Goal: Information Seeking & Learning: Learn about a topic

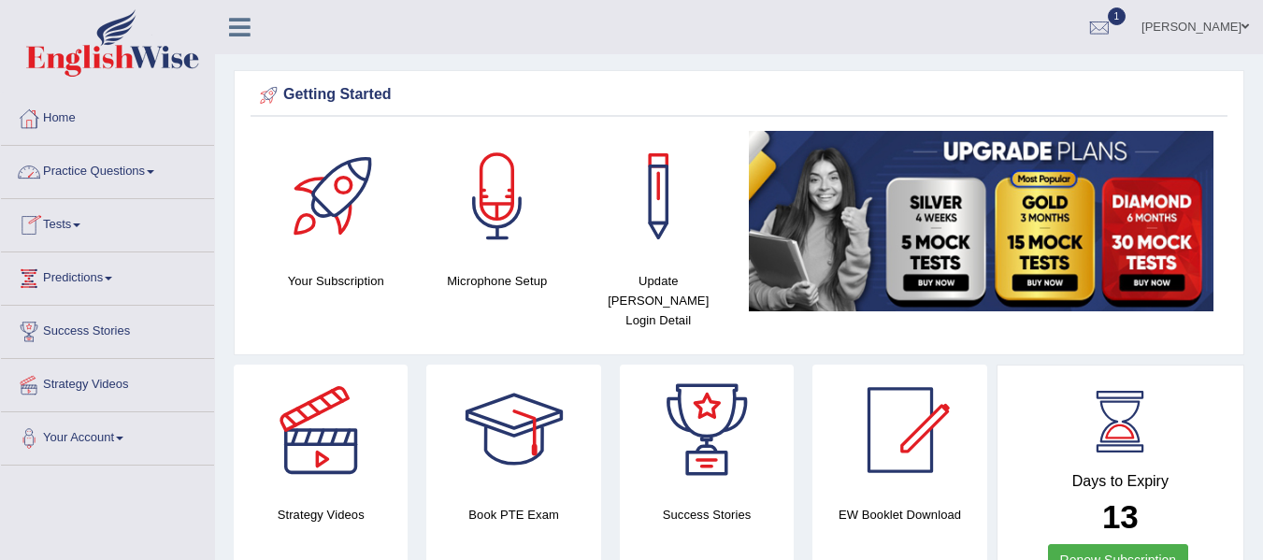
click at [162, 178] on link "Practice Questions" at bounding box center [107, 169] width 213 height 47
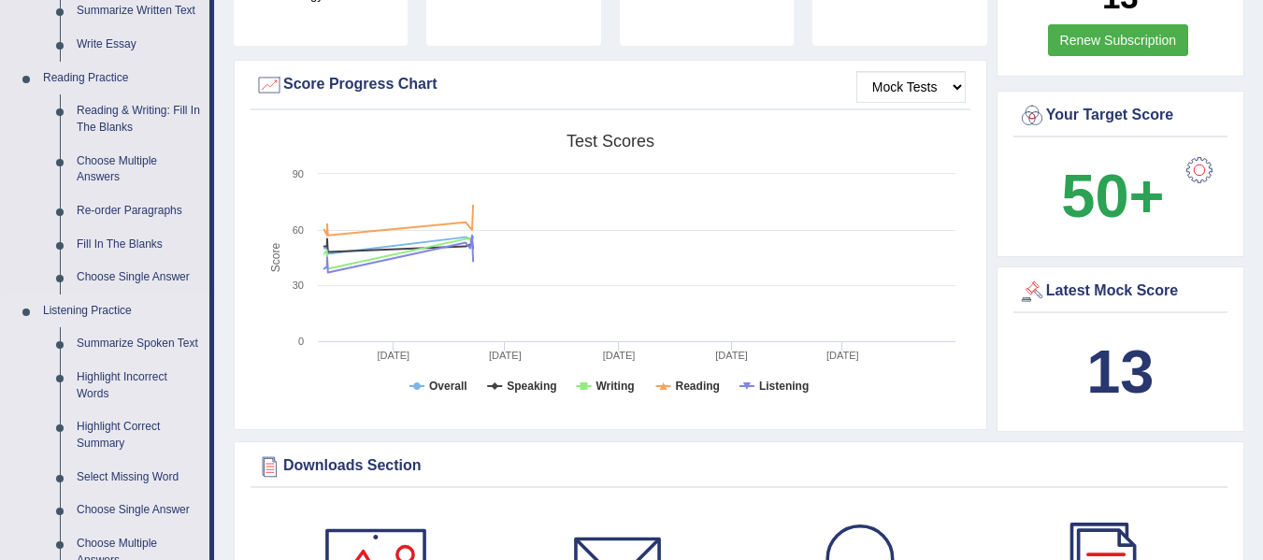
scroll to position [561, 0]
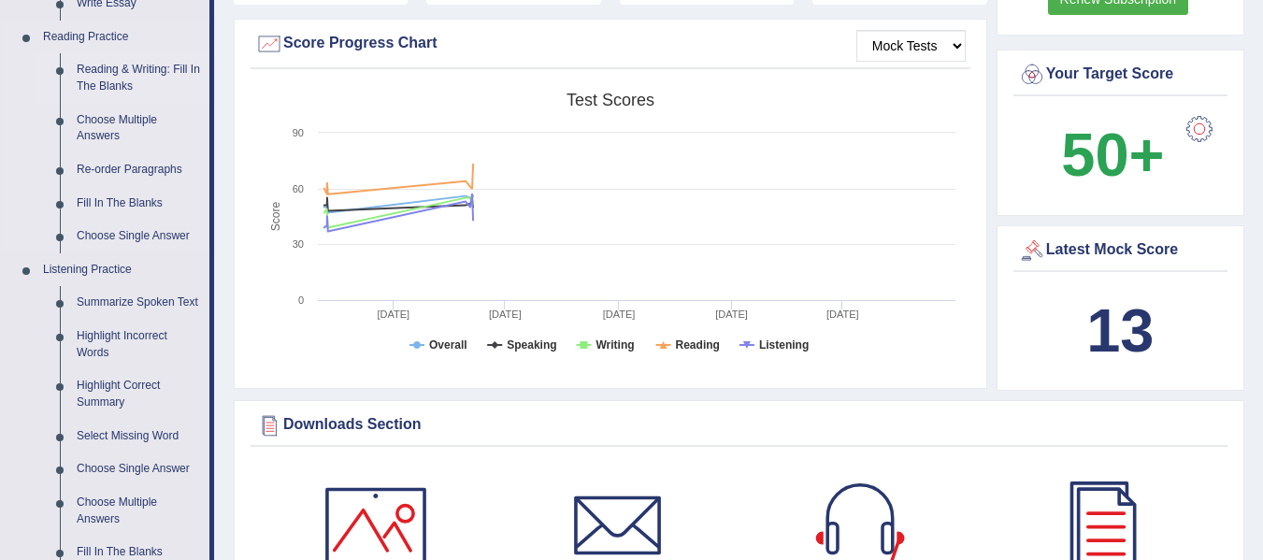
click at [180, 76] on link "Reading & Writing: Fill In The Blanks" at bounding box center [138, 78] width 141 height 50
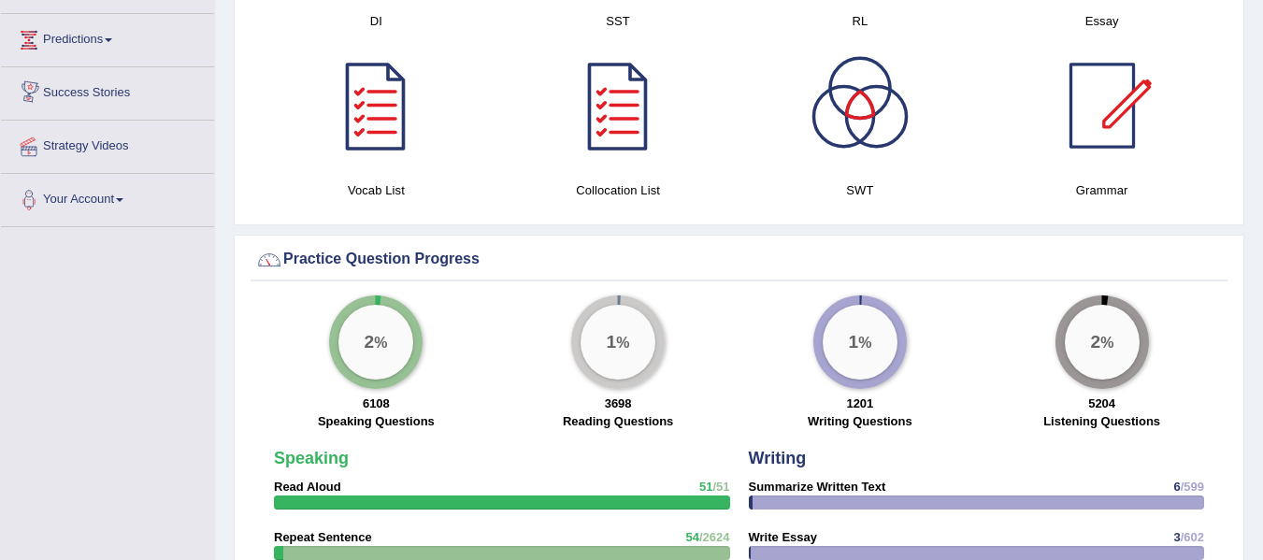
scroll to position [1187, 0]
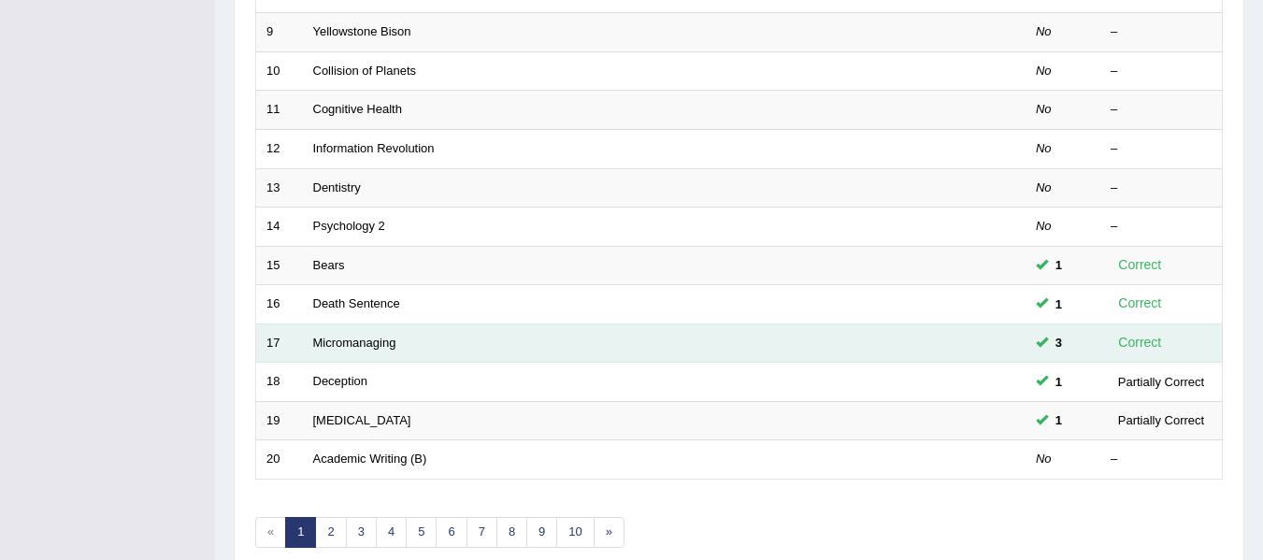
scroll to position [678, 0]
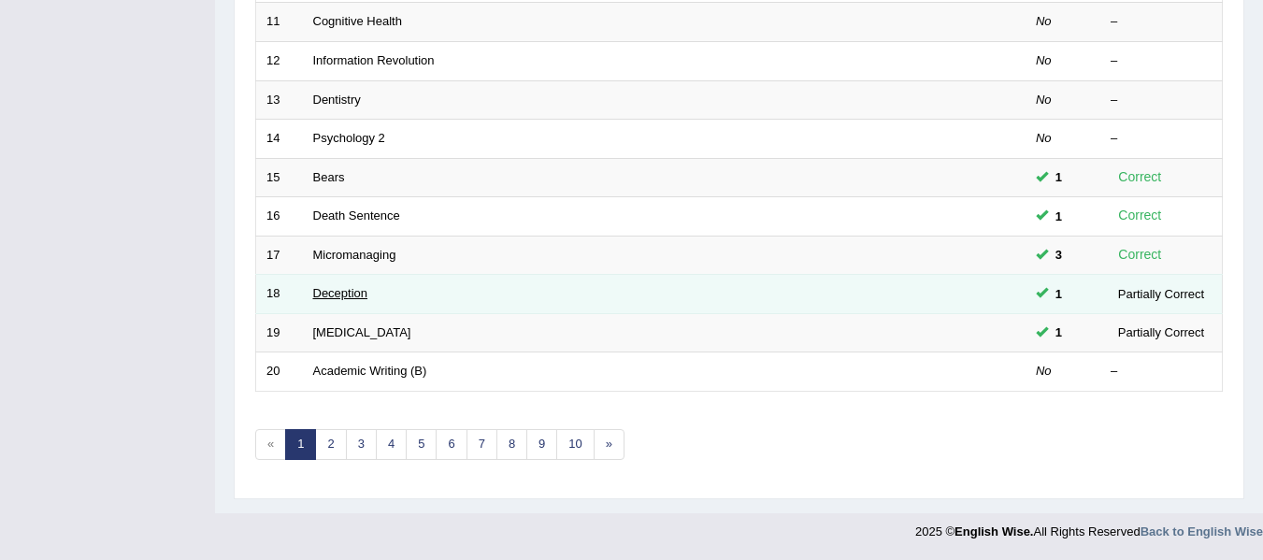
click at [361, 294] on link "Deception" at bounding box center [340, 293] width 55 height 14
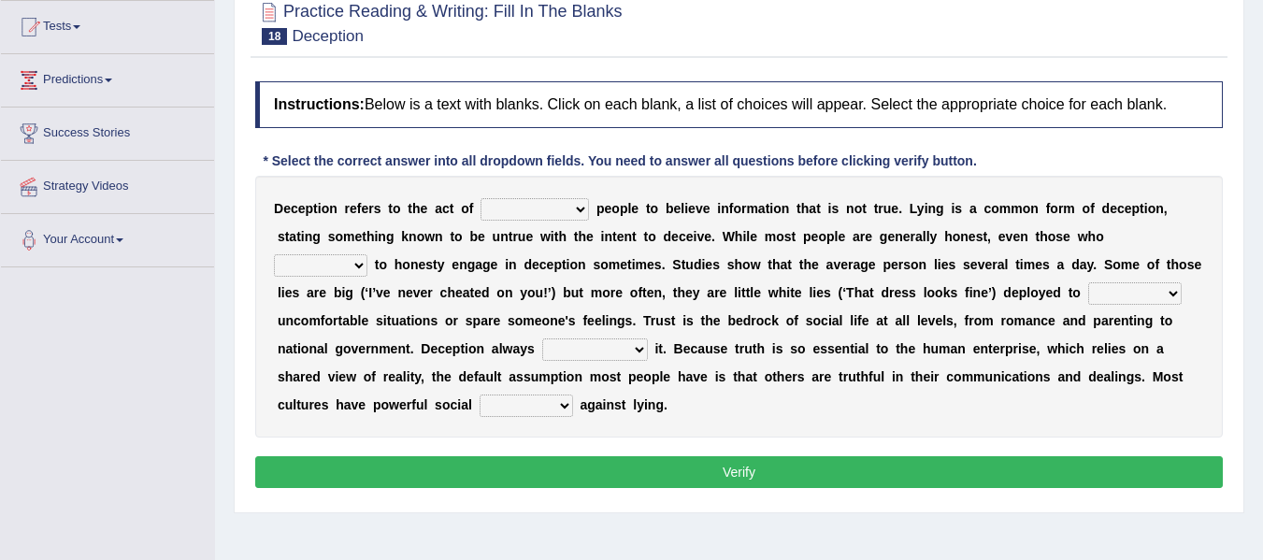
scroll to position [232, 0]
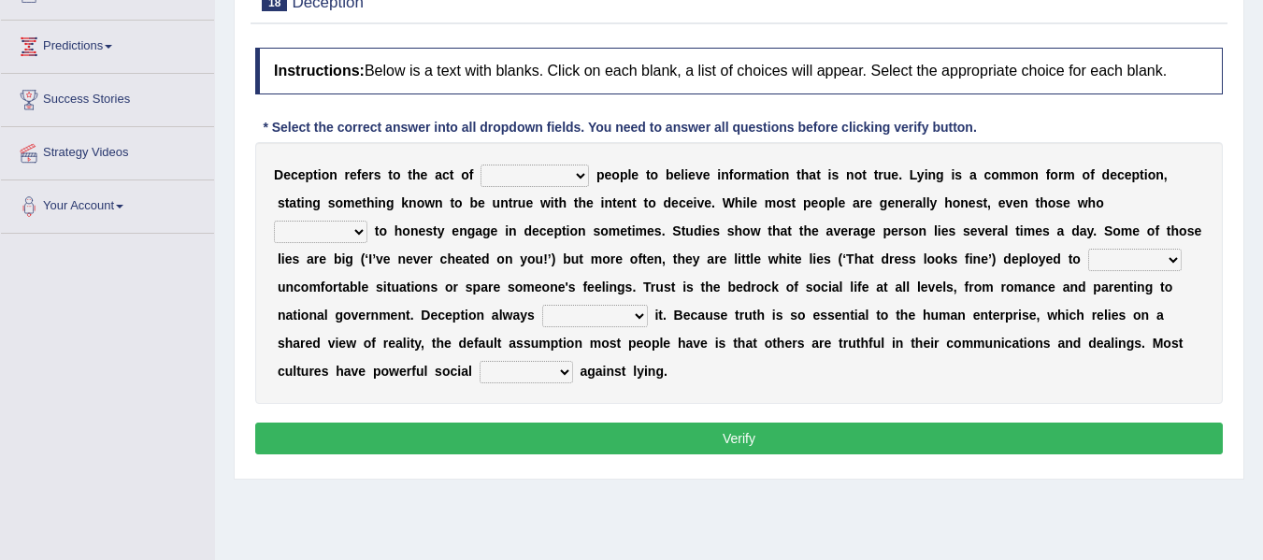
click at [583, 178] on select "discouraging forbidding detecting encouraging" at bounding box center [535, 176] width 108 height 22
select select "discouraging"
click at [481, 165] on select "discouraging forbidding detecting encouraging" at bounding box center [535, 176] width 108 height 22
click at [360, 235] on select "describe prescribe inscribe subscribe" at bounding box center [320, 232] width 93 height 22
select select "prescribe"
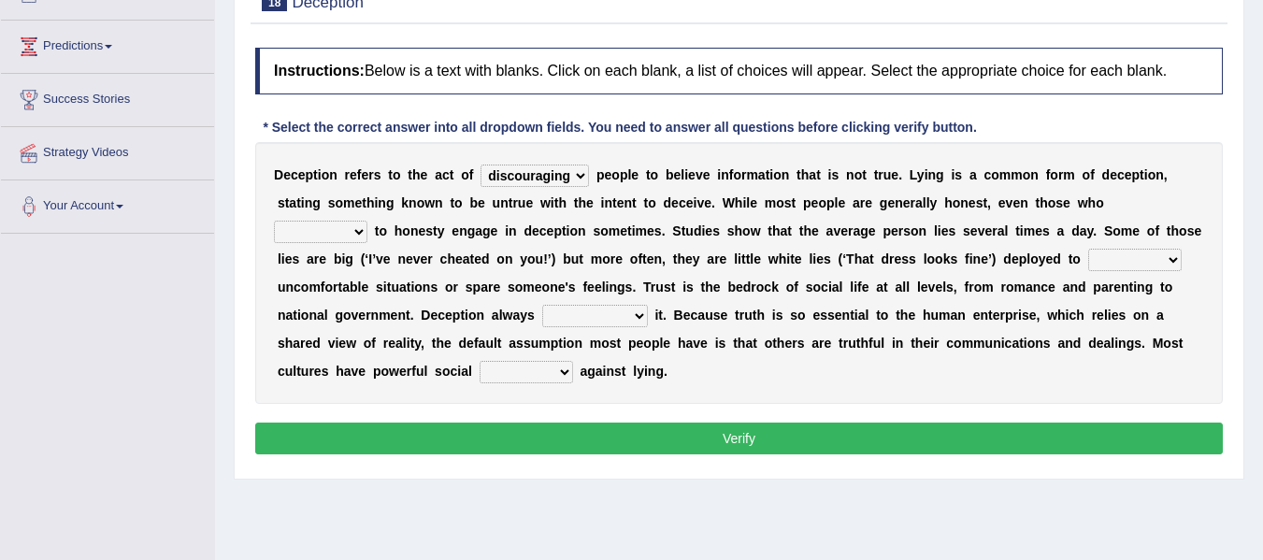
click at [274, 221] on select "describe prescribe inscribe subscribe" at bounding box center [320, 232] width 93 height 22
click at [1174, 259] on select "contest illuminate disguise avoid" at bounding box center [1134, 260] width 93 height 22
select select "avoid"
click at [1088, 249] on select "contest illuminate disguise avoid" at bounding box center [1134, 260] width 93 height 22
click at [638, 319] on select "undermines underscores undertakes underwrites" at bounding box center [595, 316] width 106 height 22
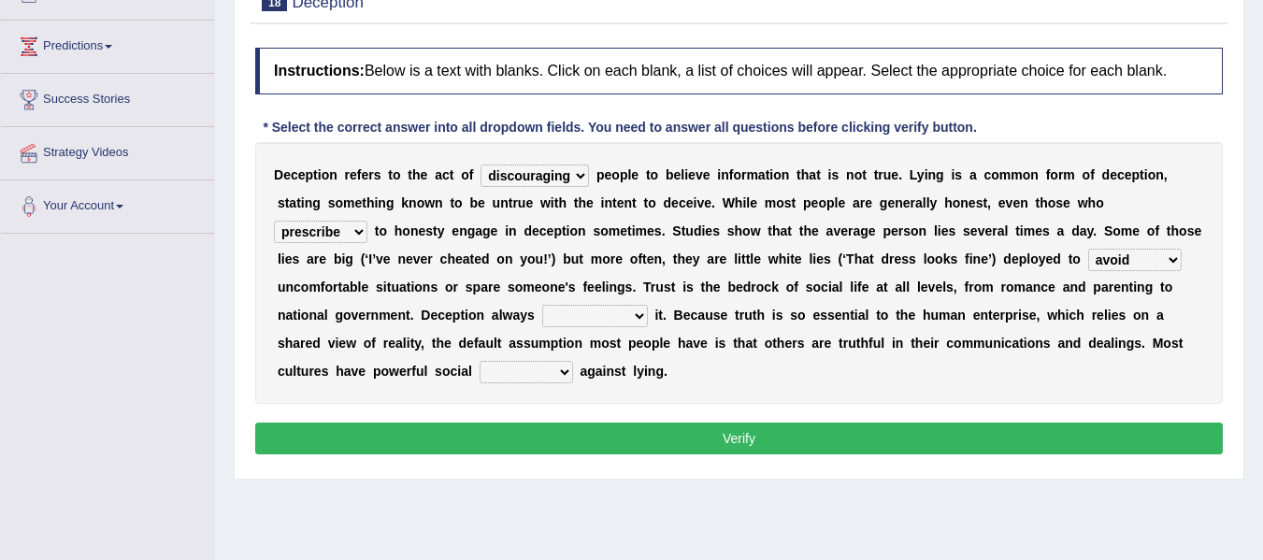
select select "undertakes"
click at [542, 305] on select "undermines underscores undertakes underwrites" at bounding box center [595, 316] width 106 height 22
click at [561, 367] on select "ejections sanctions fractions inductions" at bounding box center [526, 372] width 93 height 22
select select "inductions"
click at [480, 361] on select "ejections sanctions fractions inductions" at bounding box center [526, 372] width 93 height 22
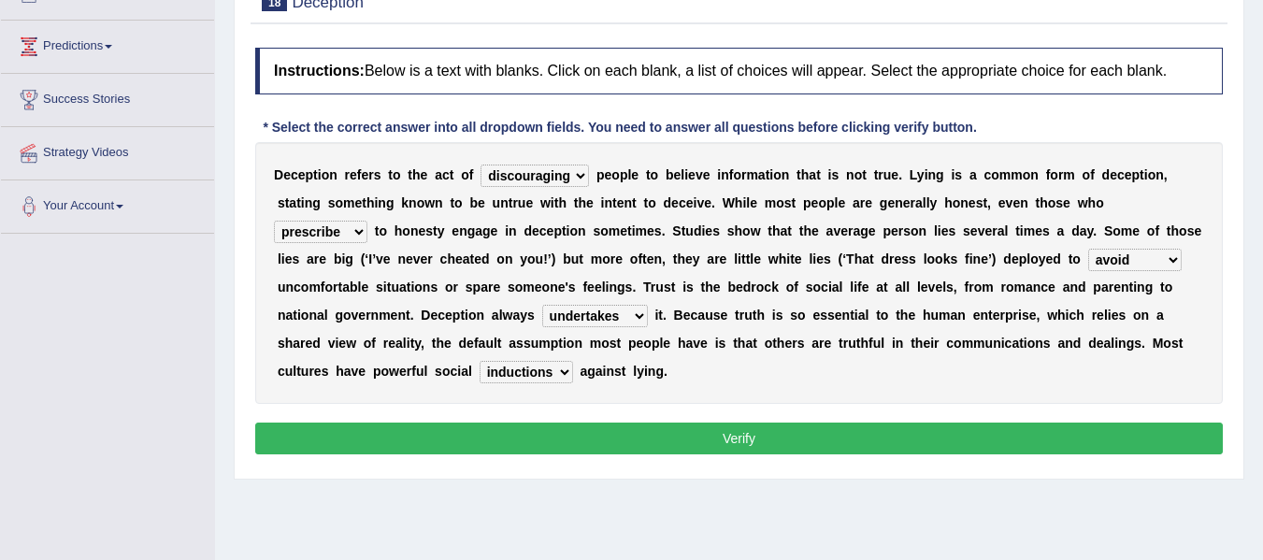
click at [594, 446] on button "Verify" at bounding box center [739, 439] width 968 height 32
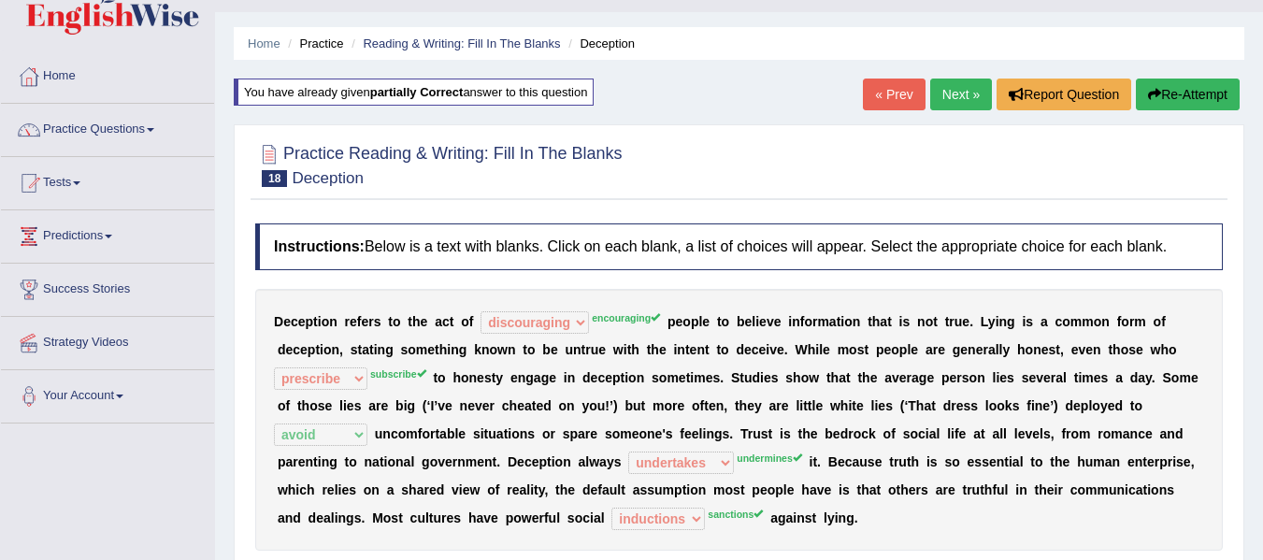
scroll to position [0, 0]
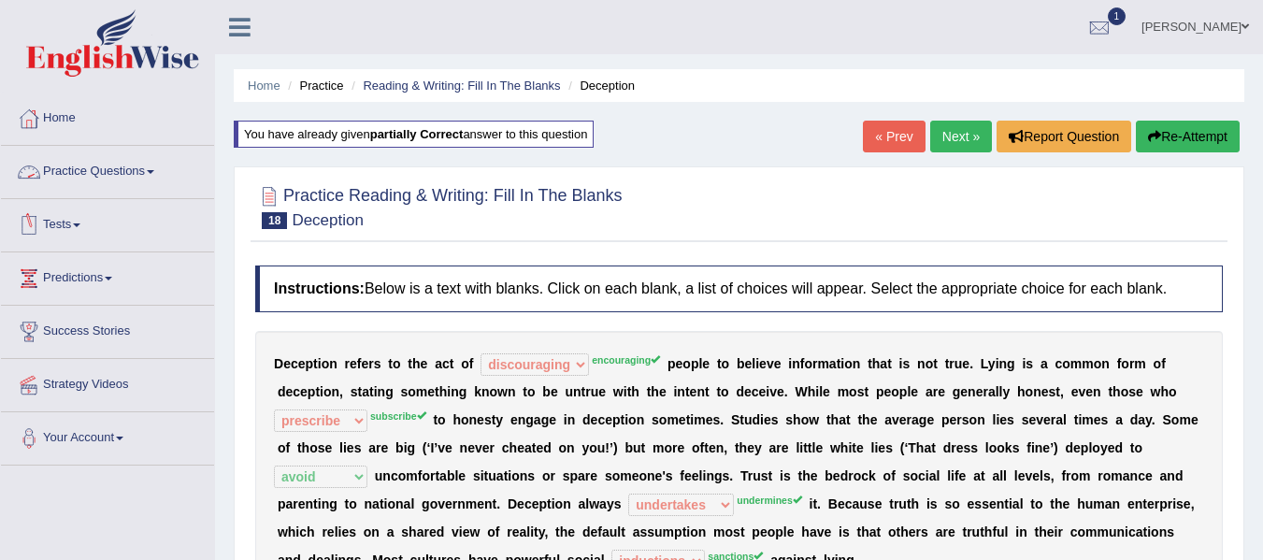
click at [151, 171] on link "Practice Questions" at bounding box center [107, 169] width 213 height 47
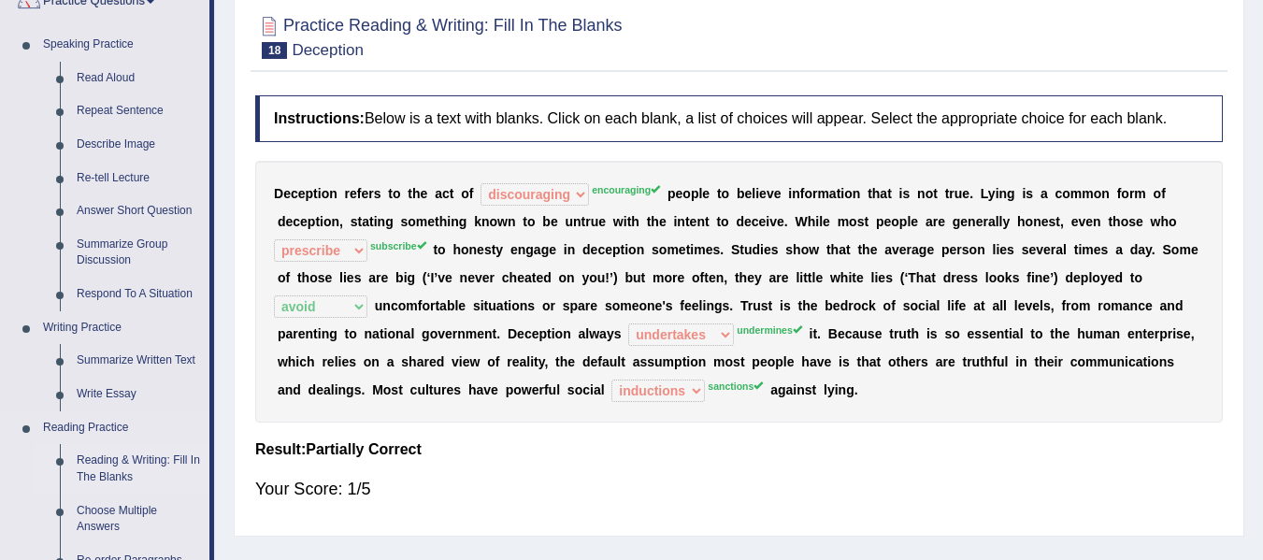
scroll to position [187, 0]
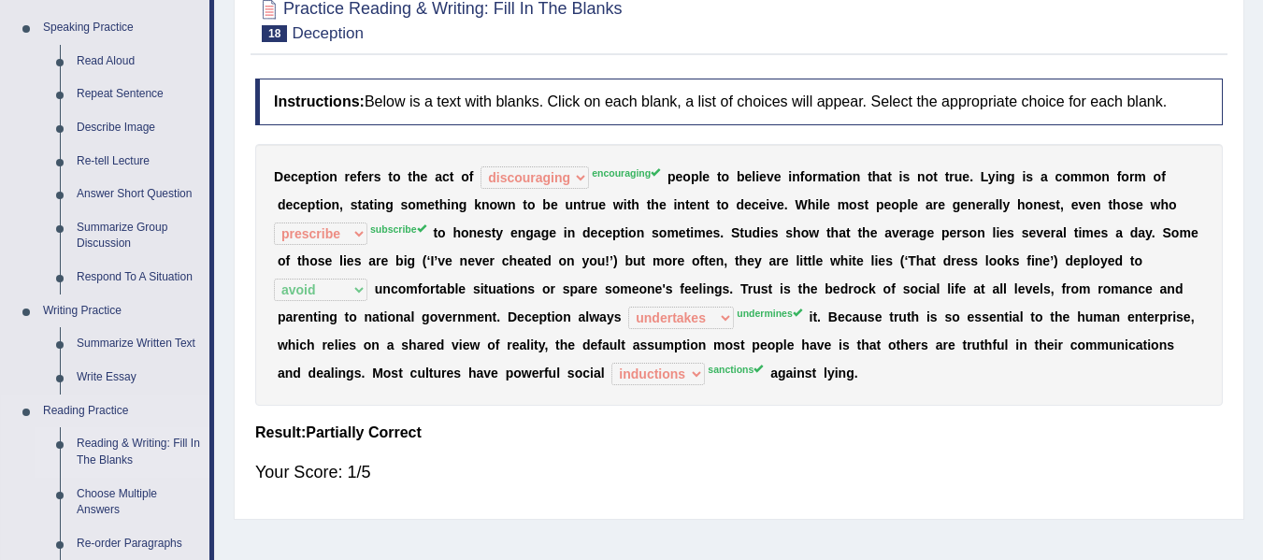
click at [129, 441] on link "Reading & Writing: Fill In The Blanks" at bounding box center [138, 452] width 141 height 50
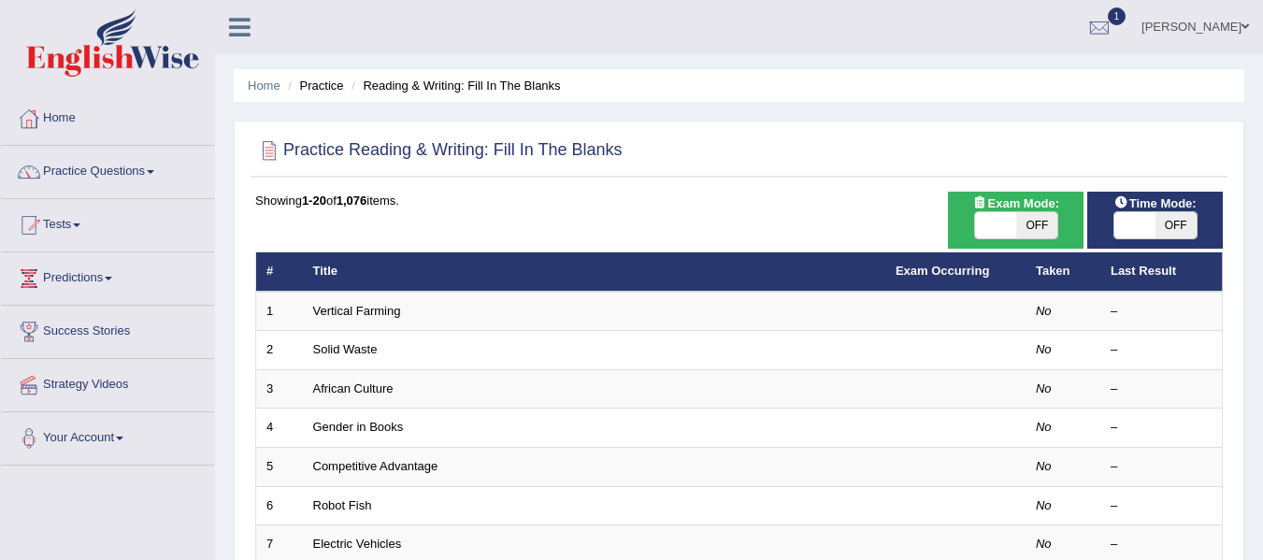
click at [999, 210] on span "Exam Mode:" at bounding box center [1015, 204] width 101 height 20
click at [1013, 222] on span at bounding box center [995, 225] width 41 height 26
click at [1030, 231] on span "OFF" at bounding box center [1036, 225] width 41 height 26
checkbox input "true"
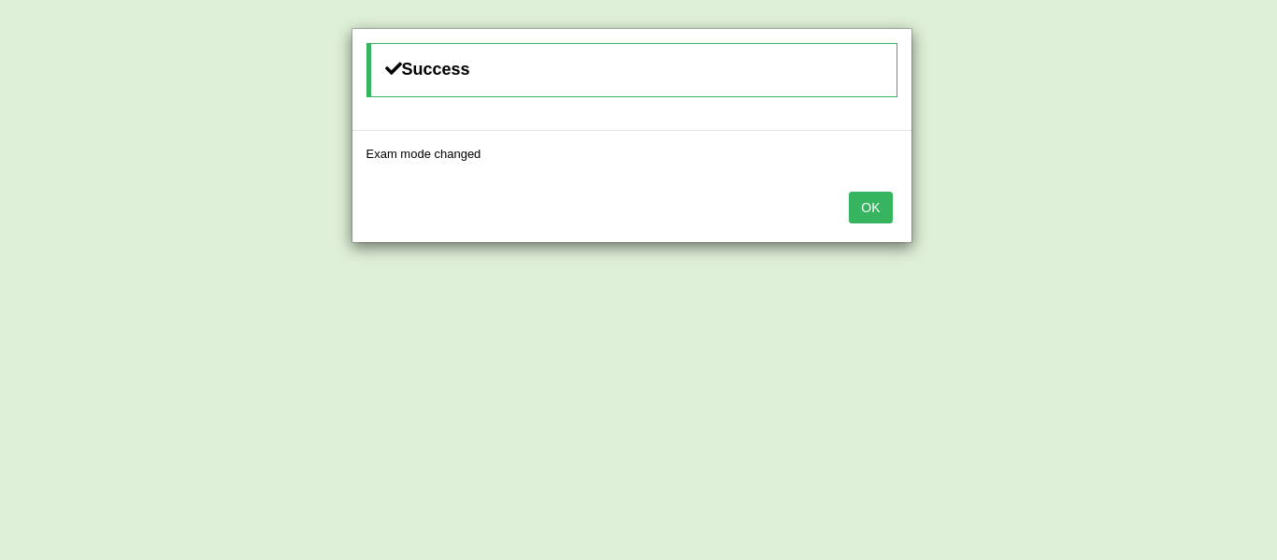
click at [860, 210] on button "OK" at bounding box center [870, 208] width 43 height 32
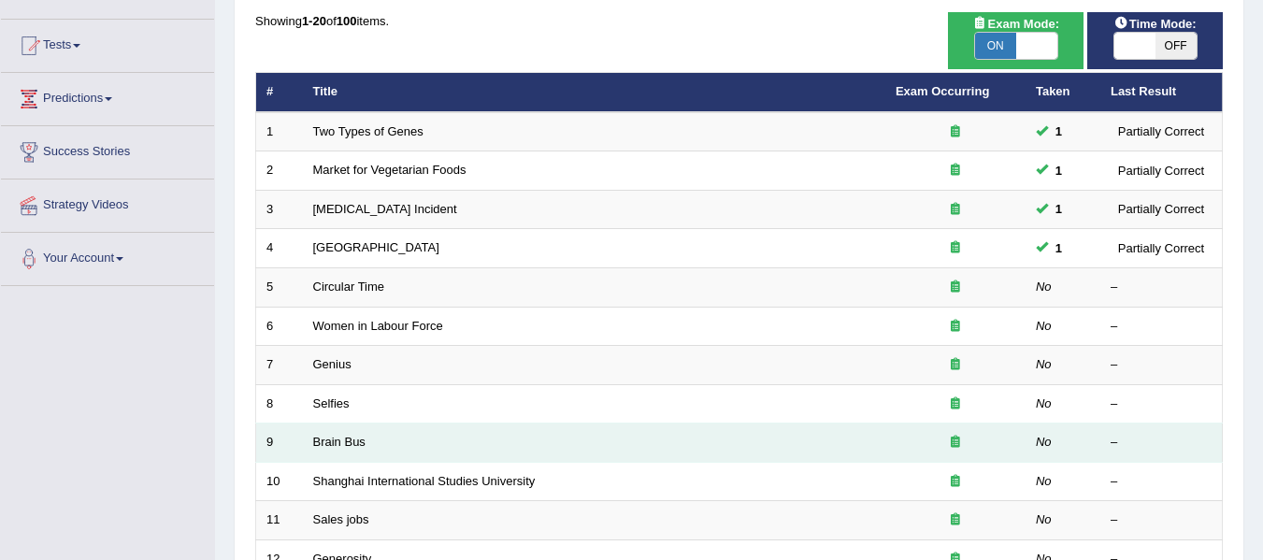
scroll to position [187, 0]
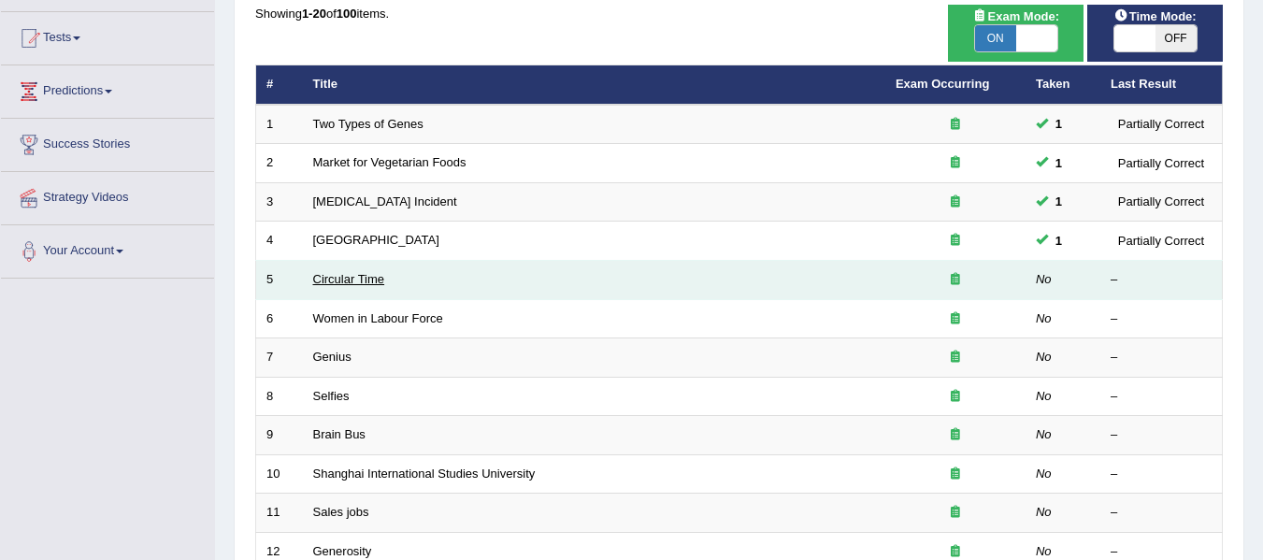
click at [347, 276] on link "Circular Time" at bounding box center [349, 279] width 72 height 14
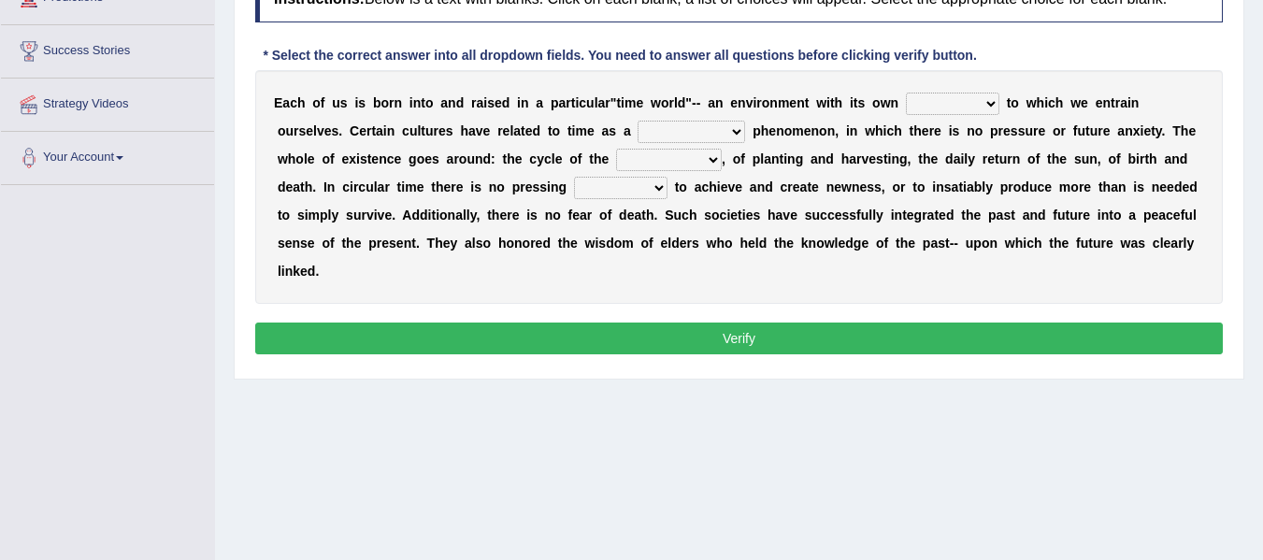
click at [998, 108] on select "area shape rhythm inclination" at bounding box center [952, 104] width 93 height 22
select select "area"
click at [906, 93] on select "area shape rhythm inclination" at bounding box center [952, 104] width 93 height 22
drag, startPoint x: 737, startPoint y: 129, endPoint x: 754, endPoint y: 128, distance: 16.9
click at [744, 128] on select "cyclical conventional recycling cylindrical" at bounding box center [692, 132] width 108 height 22
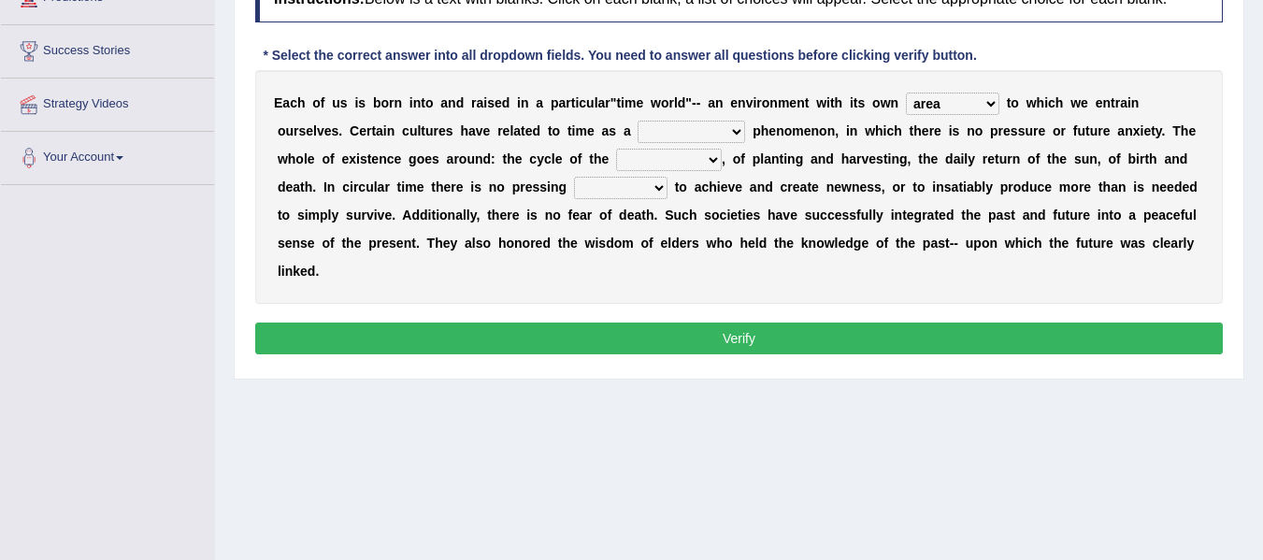
select select "cyclical"
click at [638, 121] on select "cyclical conventional recycling cylindrical" at bounding box center [692, 132] width 108 height 22
click at [987, 103] on select "area shape rhythm inclination" at bounding box center [952, 104] width 93 height 22
click at [827, 183] on b "n" at bounding box center [831, 187] width 8 height 15
click at [712, 157] on select "days seasons arrangement periods" at bounding box center [669, 160] width 106 height 22
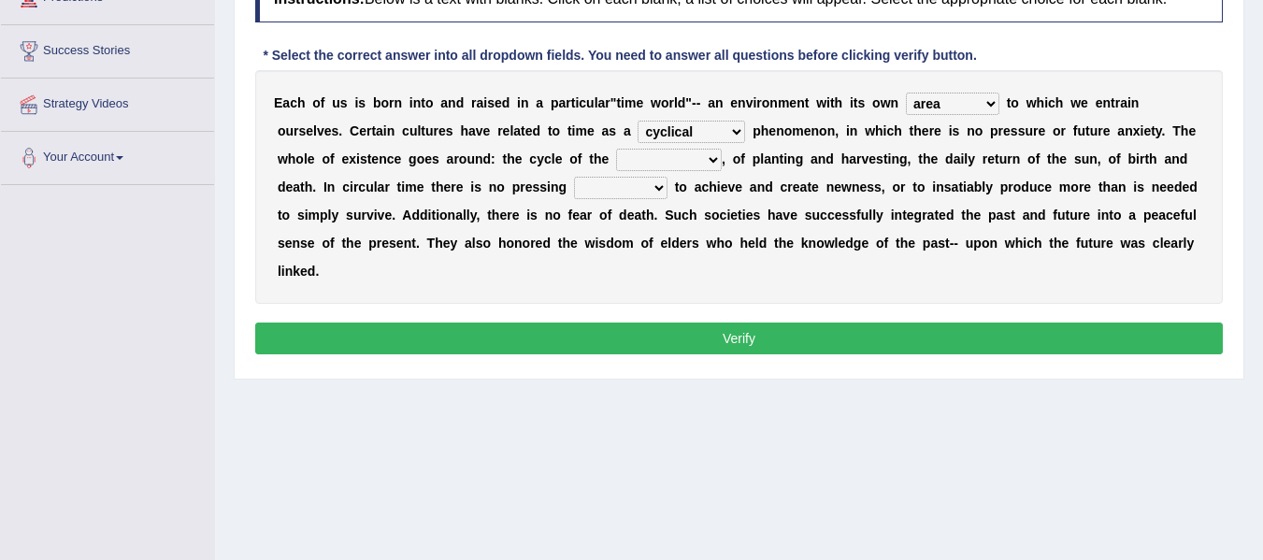
select select "periods"
click at [616, 149] on select "days seasons arrangement periods" at bounding box center [669, 160] width 106 height 22
click at [663, 188] on select "issue point cause need" at bounding box center [620, 188] width 93 height 22
select select "need"
click at [574, 177] on select "issue point cause need" at bounding box center [620, 188] width 93 height 22
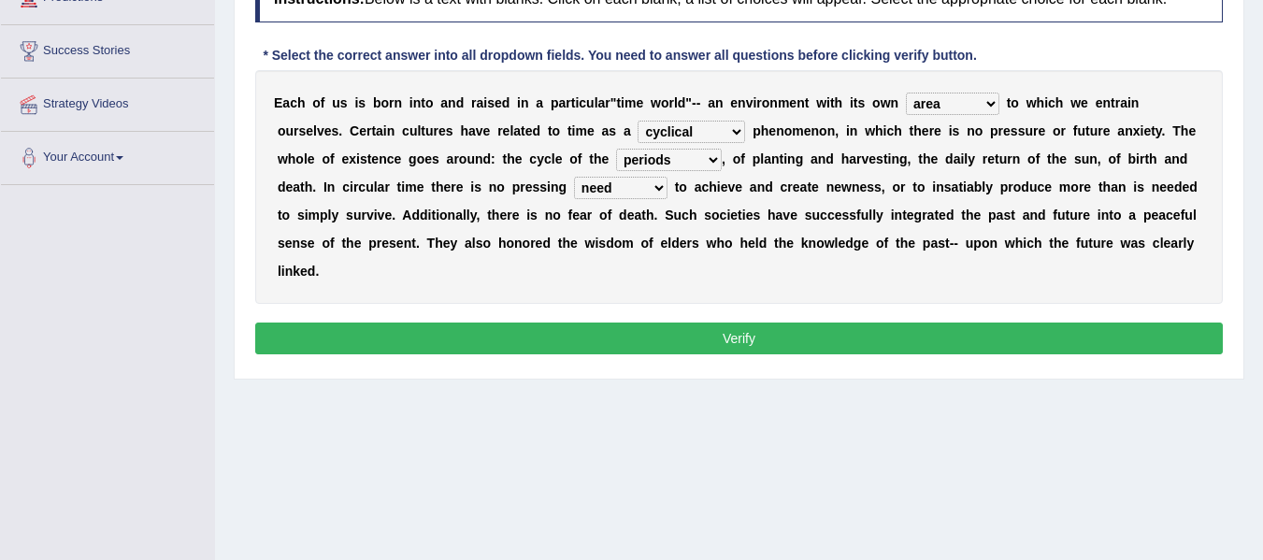
click at [646, 339] on button "Verify" at bounding box center [739, 339] width 968 height 32
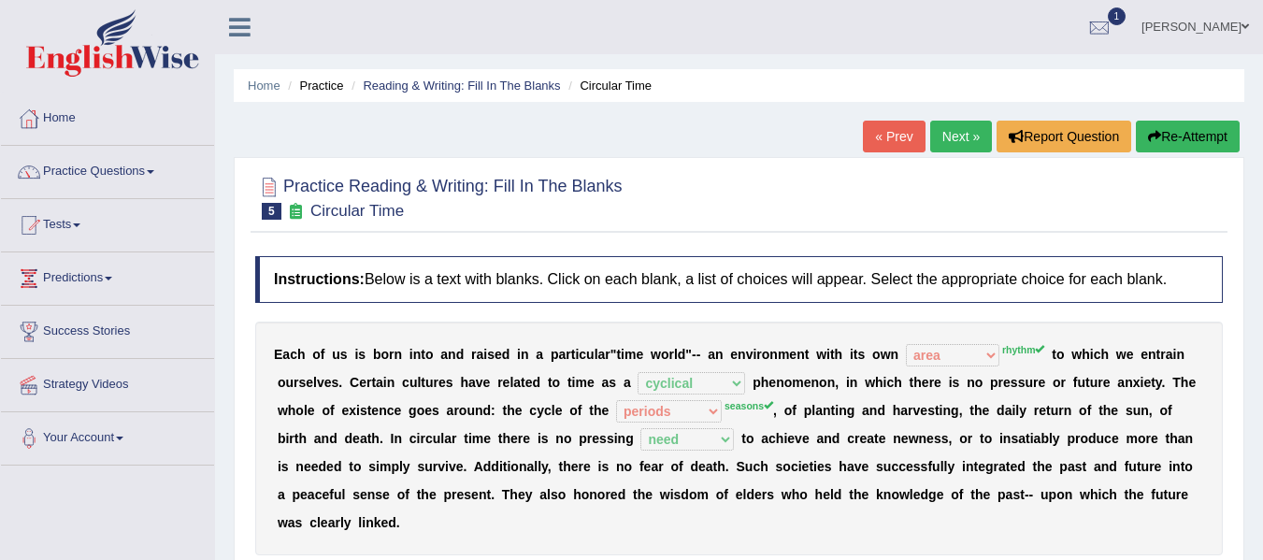
click at [944, 130] on link "Next »" at bounding box center [961, 137] width 62 height 32
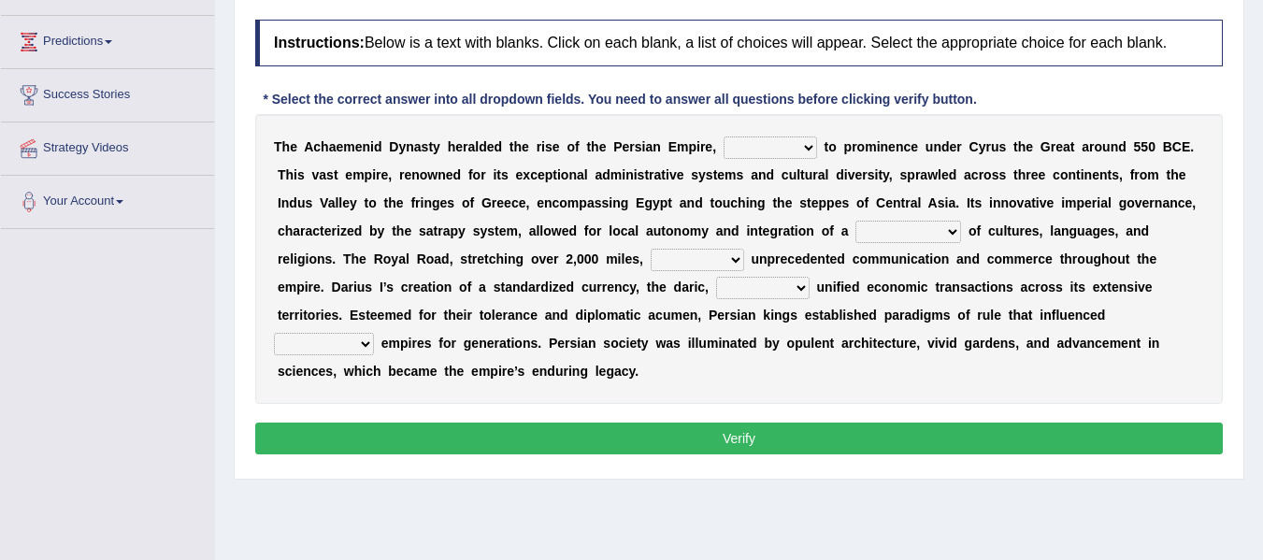
scroll to position [280, 0]
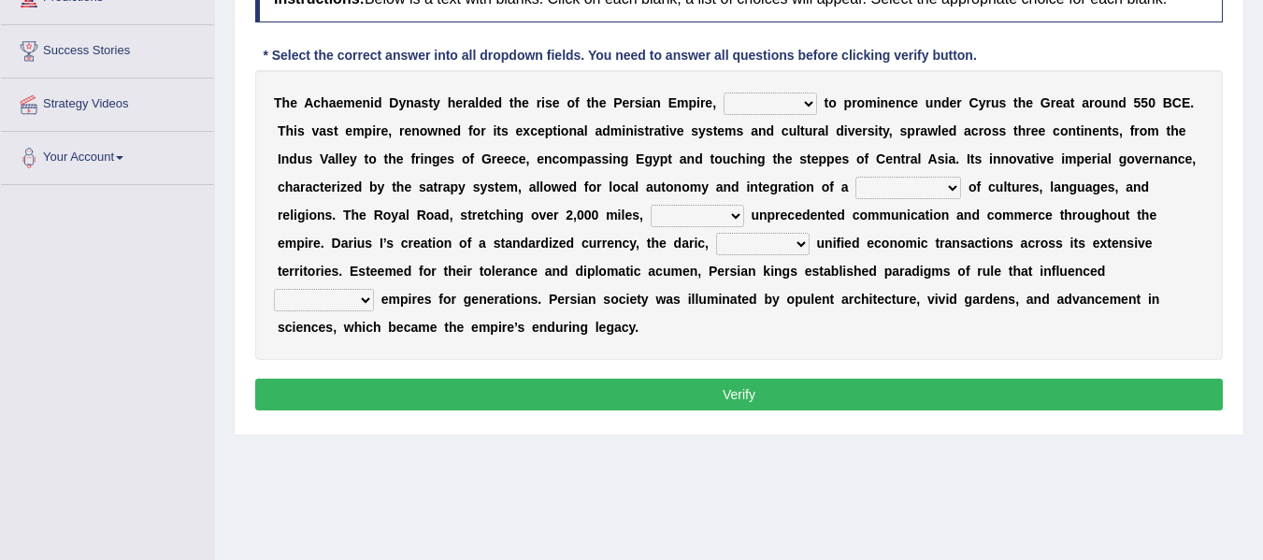
click at [808, 100] on select "directing staging ascending stumbling" at bounding box center [770, 104] width 93 height 22
select select "directing"
click at [724, 93] on select "directing staging ascending stumbling" at bounding box center [770, 104] width 93 height 22
click at [955, 191] on select "construction separation magnitude multitude" at bounding box center [909, 188] width 106 height 22
select select "multitude"
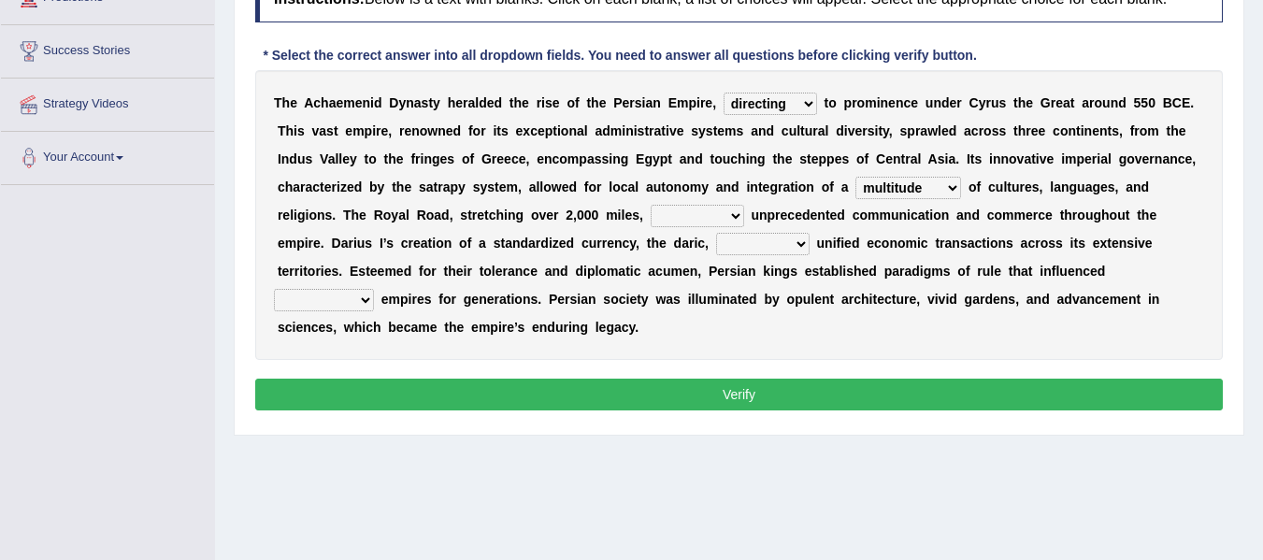
click at [856, 177] on select "construction separation magnitude multitude" at bounding box center [909, 188] width 106 height 22
click at [736, 221] on select "scattered united aimed facilitated" at bounding box center [697, 216] width 93 height 22
select select "aimed"
click at [651, 205] on select "scattered united aimed facilitated" at bounding box center [697, 216] width 93 height 22
click at [803, 246] on select "moreover wherein further so" at bounding box center [762, 244] width 93 height 22
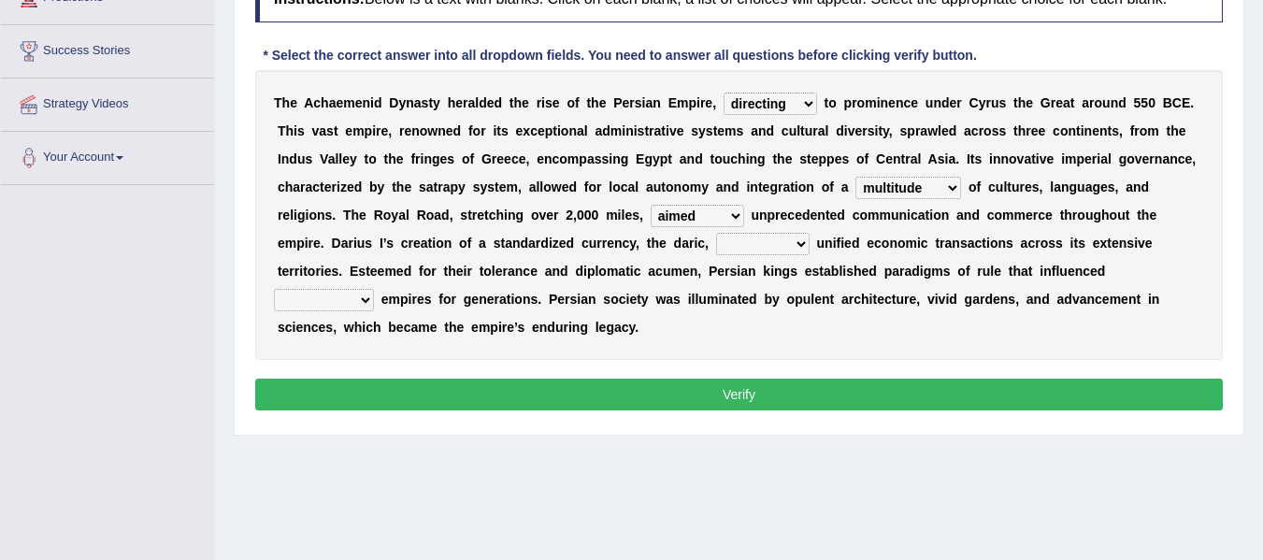
select select "so"
click at [716, 233] on select "moreover wherein further so" at bounding box center [762, 244] width 93 height 22
click at [366, 305] on select "subsequent explicit permanent trivial" at bounding box center [324, 300] width 100 height 22
select select "permanent"
click at [274, 289] on select "subsequent explicit permanent trivial" at bounding box center [324, 300] width 100 height 22
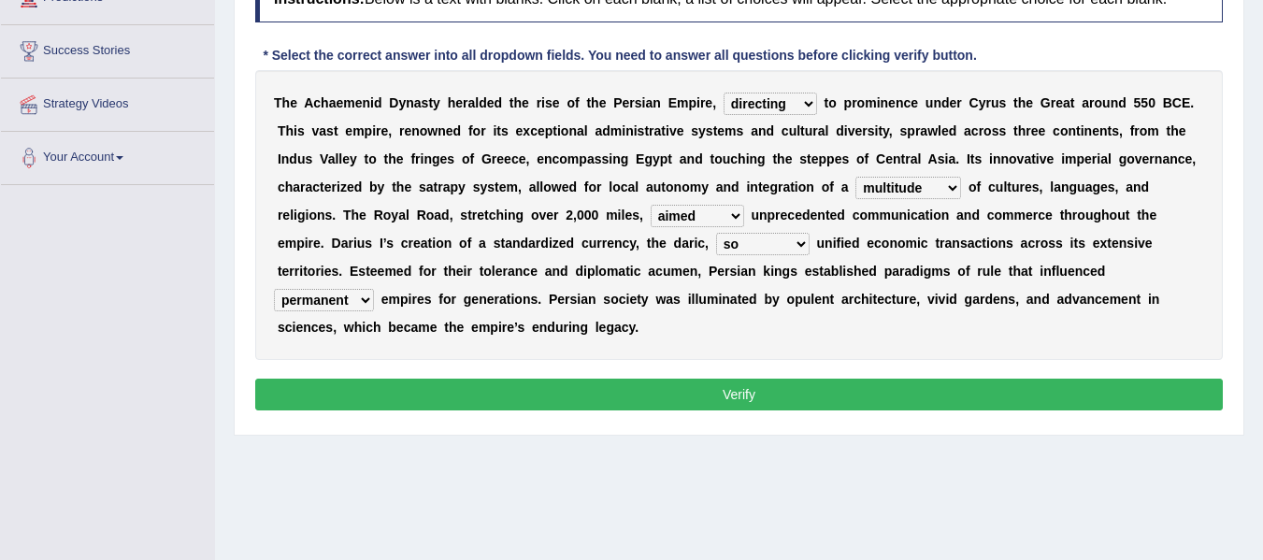
click at [614, 385] on button "Verify" at bounding box center [739, 395] width 968 height 32
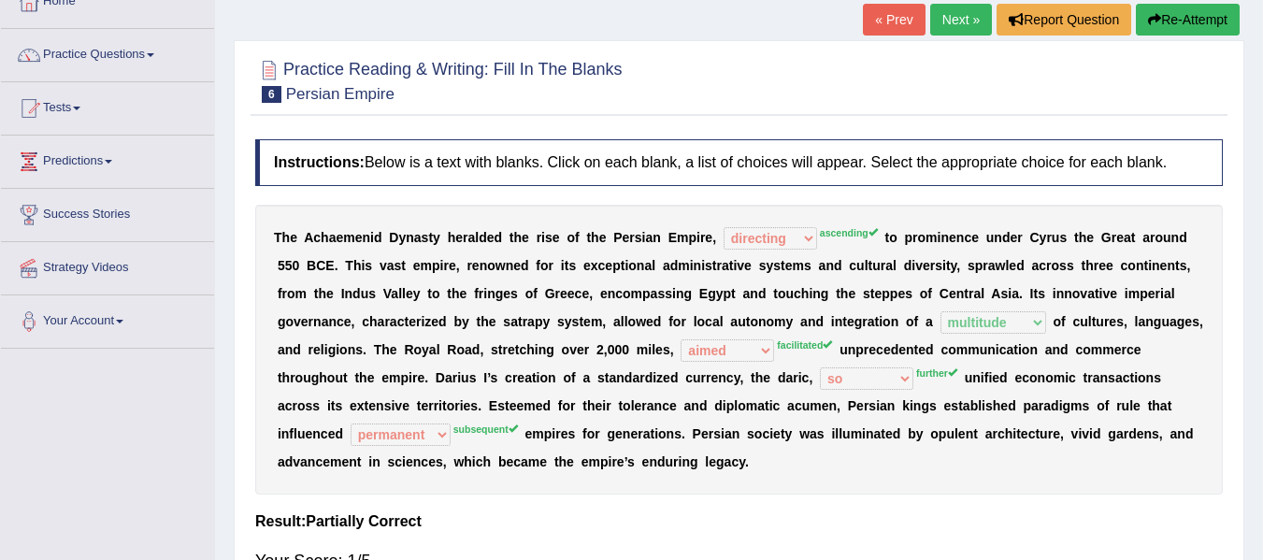
scroll to position [0, 0]
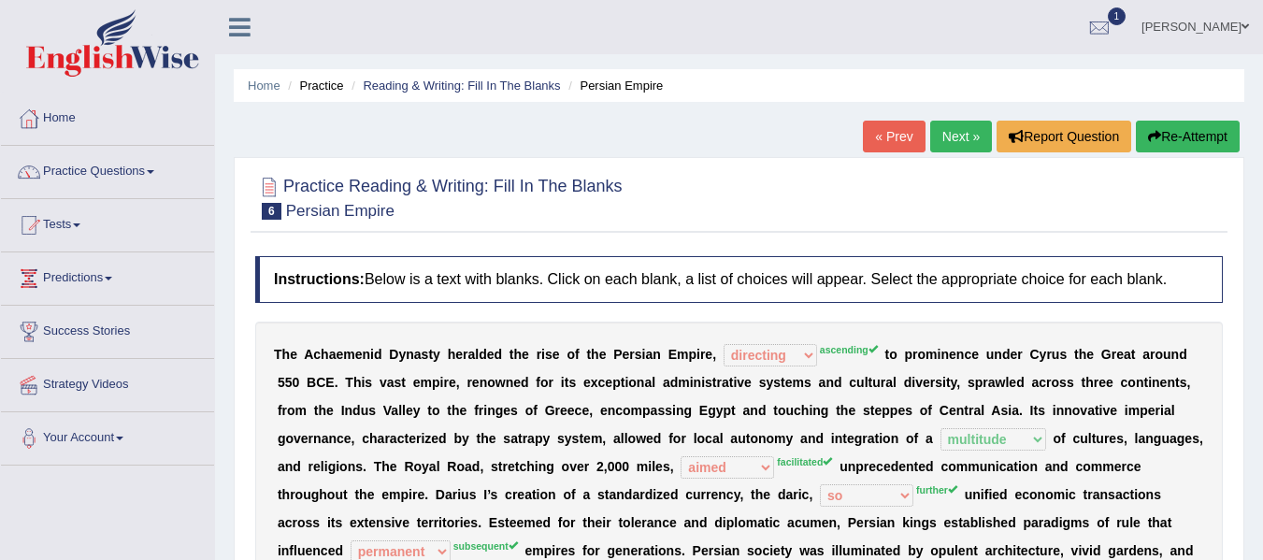
click at [930, 135] on link "Next »" at bounding box center [961, 137] width 62 height 32
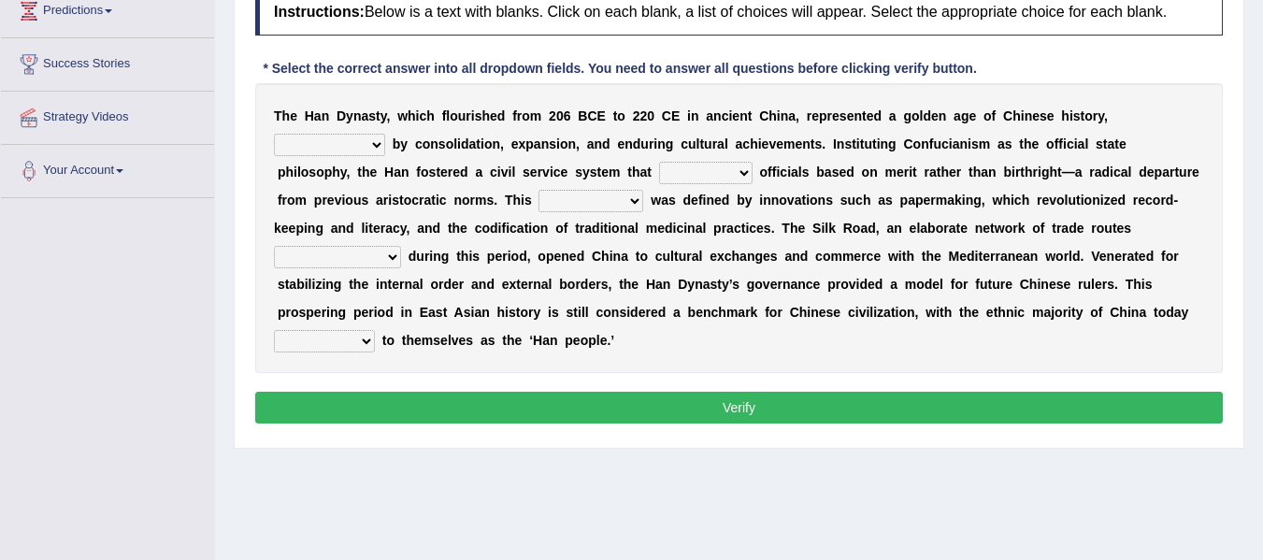
scroll to position [280, 0]
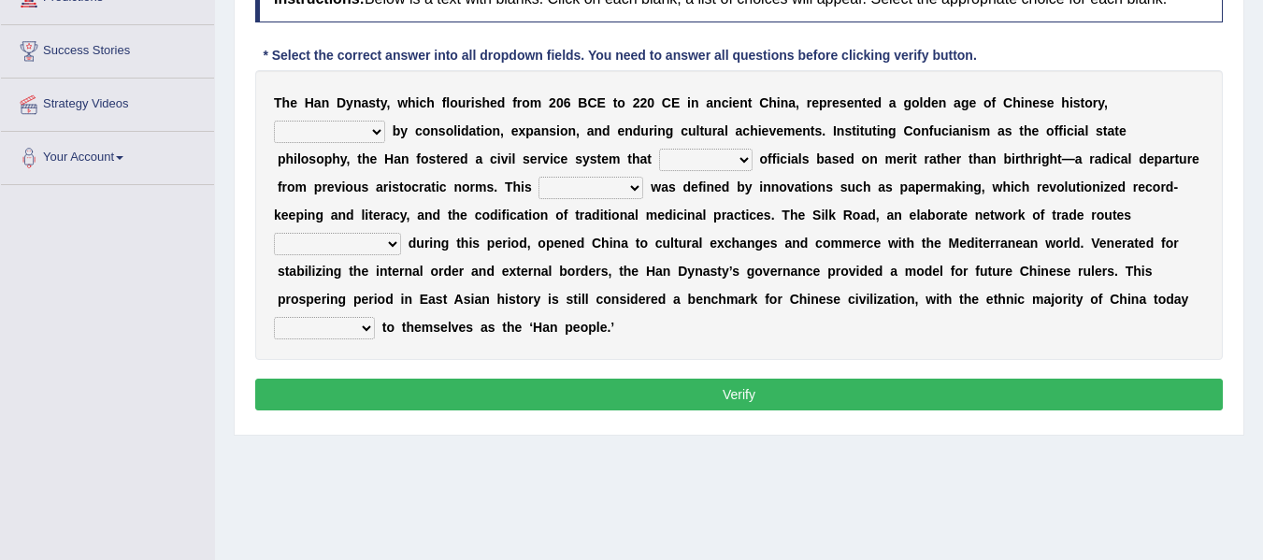
click at [377, 123] on select "disciplined journeyed input distinguished" at bounding box center [329, 132] width 111 height 22
click at [274, 121] on select "disciplined journeyed input distinguished" at bounding box center [329, 132] width 111 height 22
click at [374, 133] on select "disciplined journeyed input distinguished" at bounding box center [329, 132] width 111 height 22
select select "disciplined"
click at [274, 121] on select "disciplined journeyed input distinguished" at bounding box center [329, 132] width 111 height 22
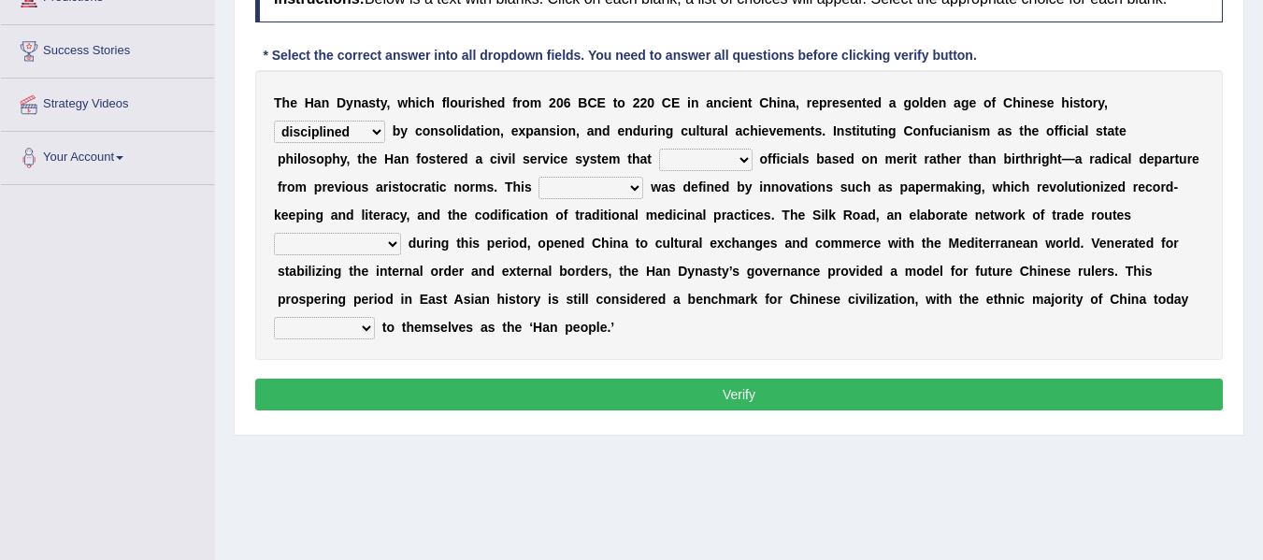
click at [740, 162] on select "discussed adapted reflected selected" at bounding box center [705, 160] width 93 height 22
select select "selected"
click at [659, 149] on select "discussed adapted reflected selected" at bounding box center [705, 160] width 93 height 22
click at [629, 191] on select "moment epoch intermission interval" at bounding box center [591, 188] width 105 height 22
select select "intermission"
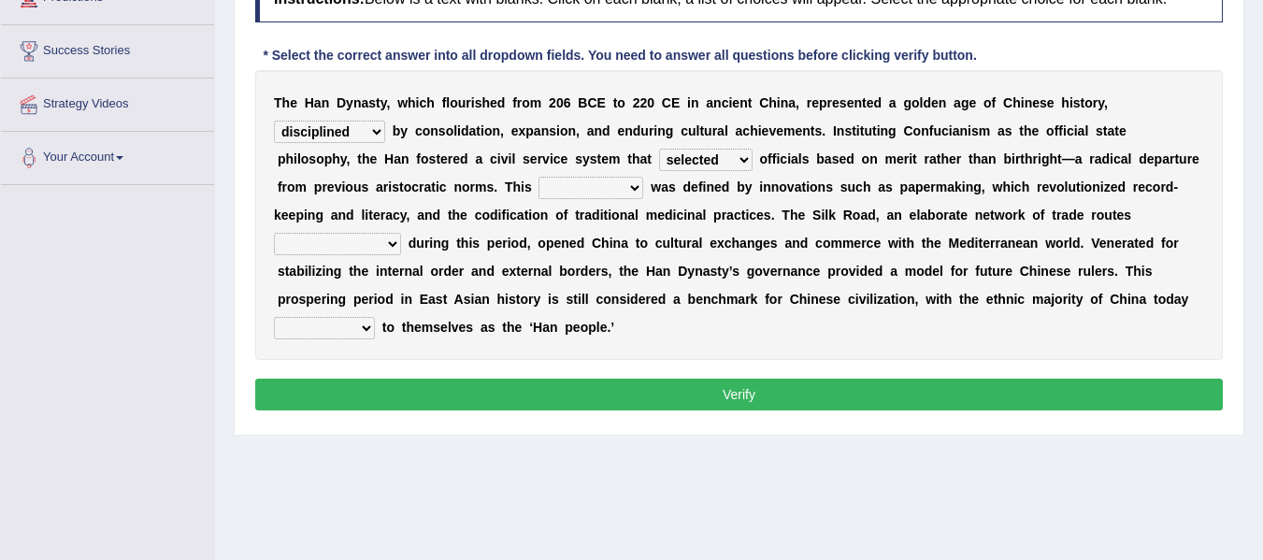
click at [539, 177] on select "moment epoch intermission interval" at bounding box center [591, 188] width 105 height 22
click at [638, 194] on select "moment epoch intermission interval" at bounding box center [591, 188] width 105 height 22
click at [539, 177] on select "moment epoch intermission interval" at bounding box center [591, 188] width 105 height 22
click at [391, 238] on select "was established establishing that established established" at bounding box center [337, 244] width 127 height 22
select select "was established"
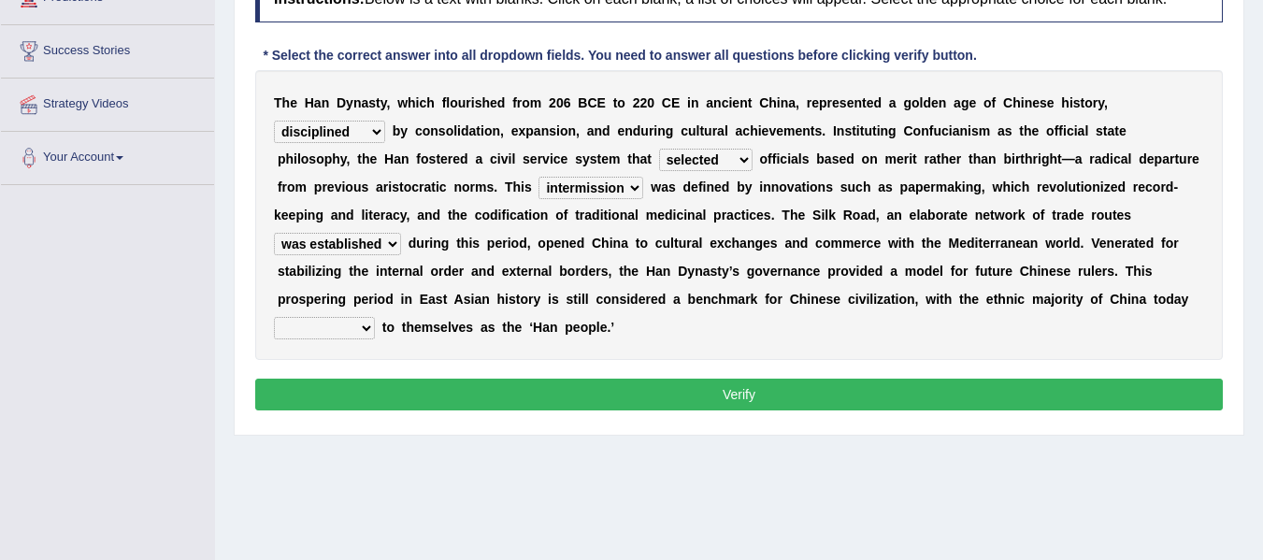
click at [274, 233] on select "was established establishing that established established" at bounding box center [337, 244] width 127 height 22
click at [370, 333] on select "calling considering referring pointing" at bounding box center [324, 328] width 101 height 22
select select "calling"
click at [274, 317] on select "calling considering referring pointing" at bounding box center [324, 328] width 101 height 22
click at [519, 397] on button "Verify" at bounding box center [739, 395] width 968 height 32
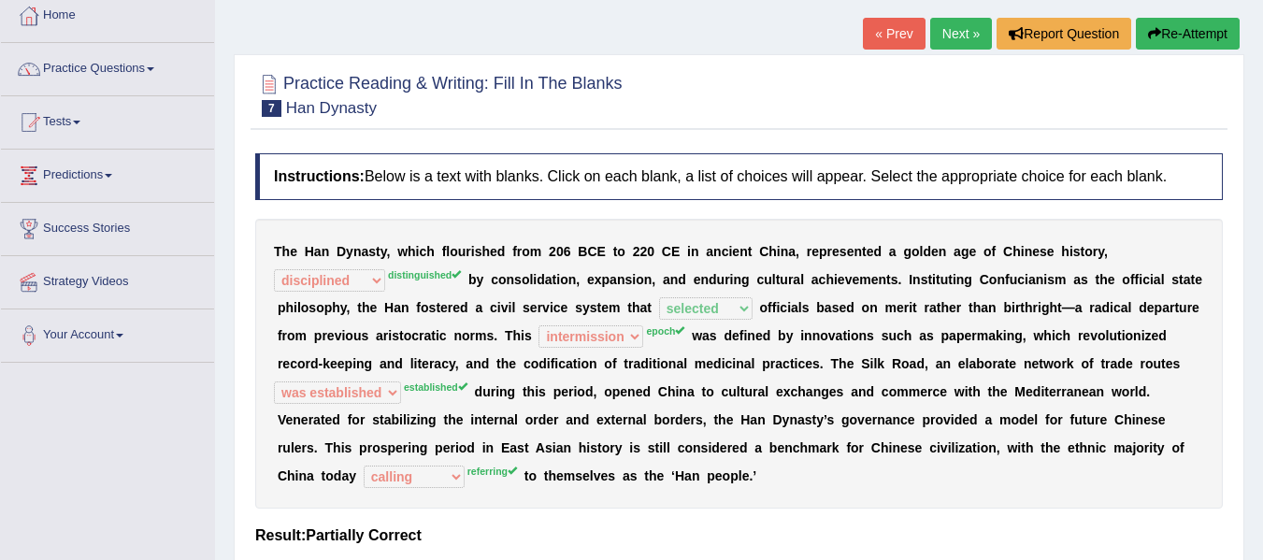
scroll to position [0, 0]
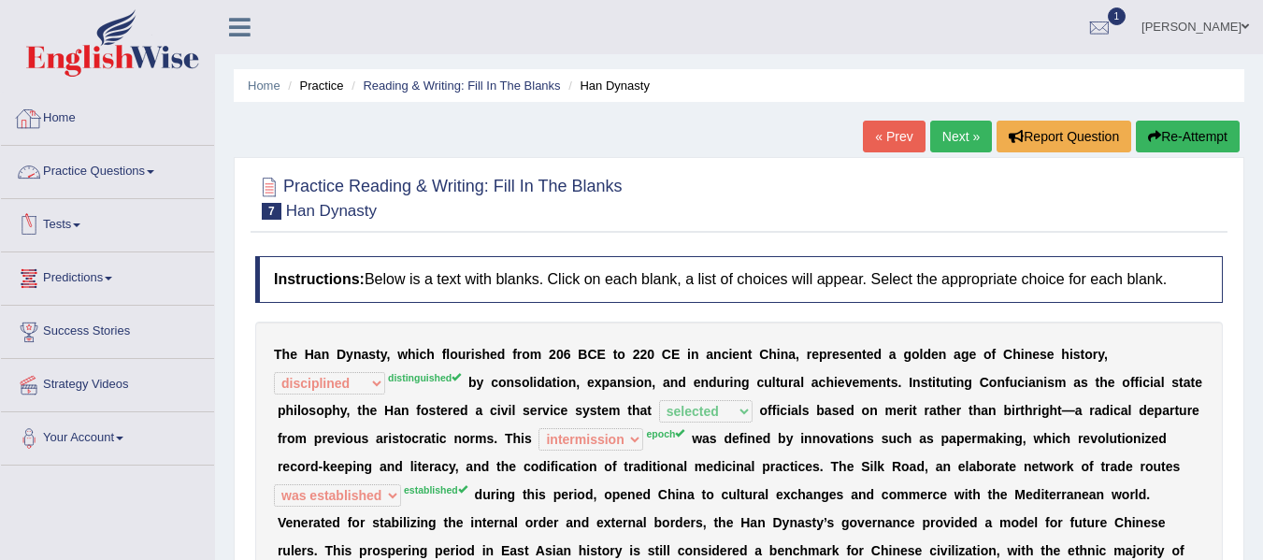
click at [88, 132] on link "Home" at bounding box center [107, 116] width 213 height 47
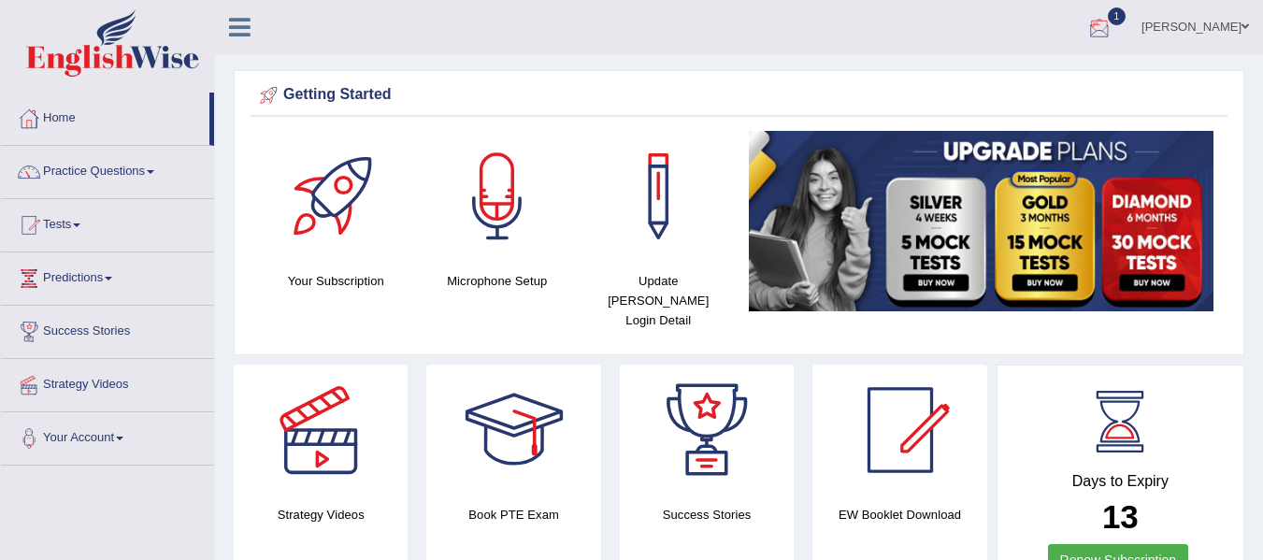
click at [1114, 36] on div at bounding box center [1100, 28] width 28 height 28
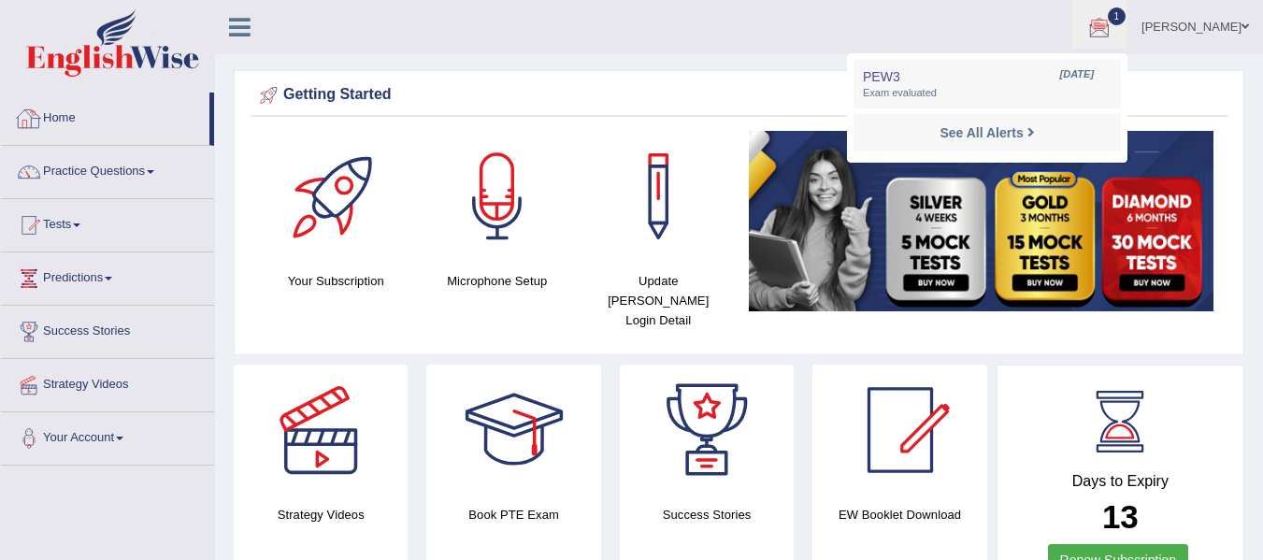
click at [94, 113] on link "Home" at bounding box center [105, 116] width 209 height 47
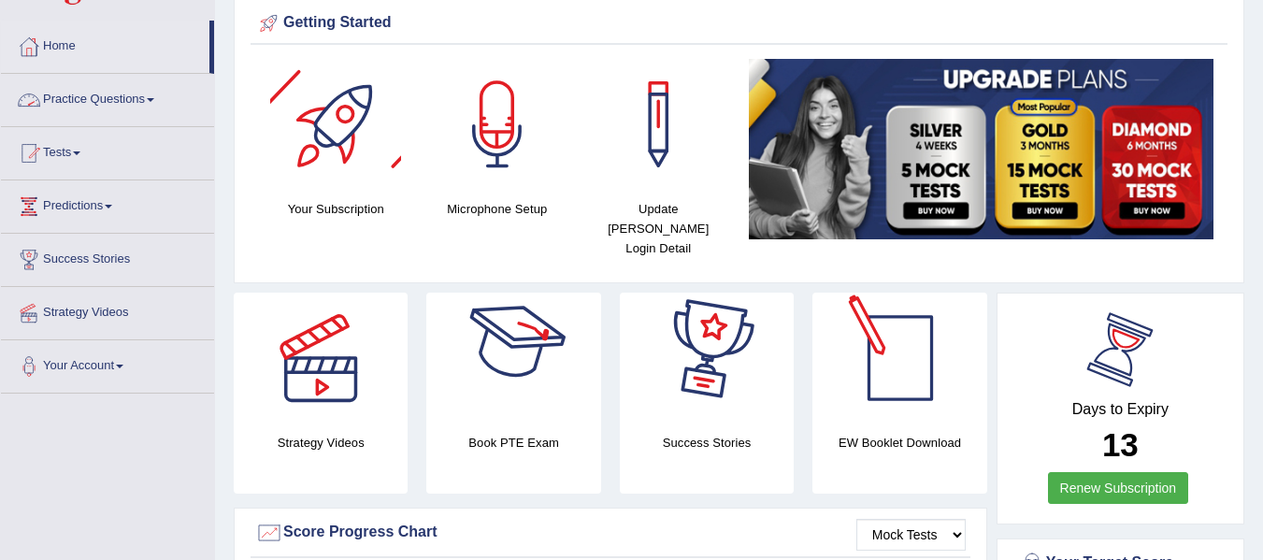
scroll to position [93, 0]
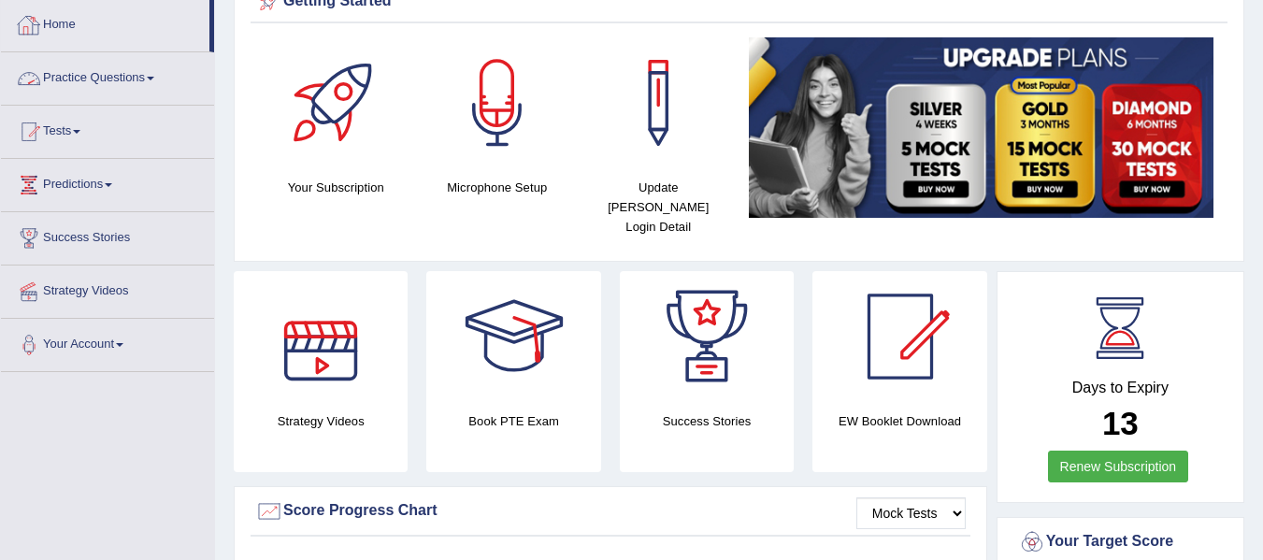
click at [93, 18] on link "Home" at bounding box center [105, 22] width 209 height 47
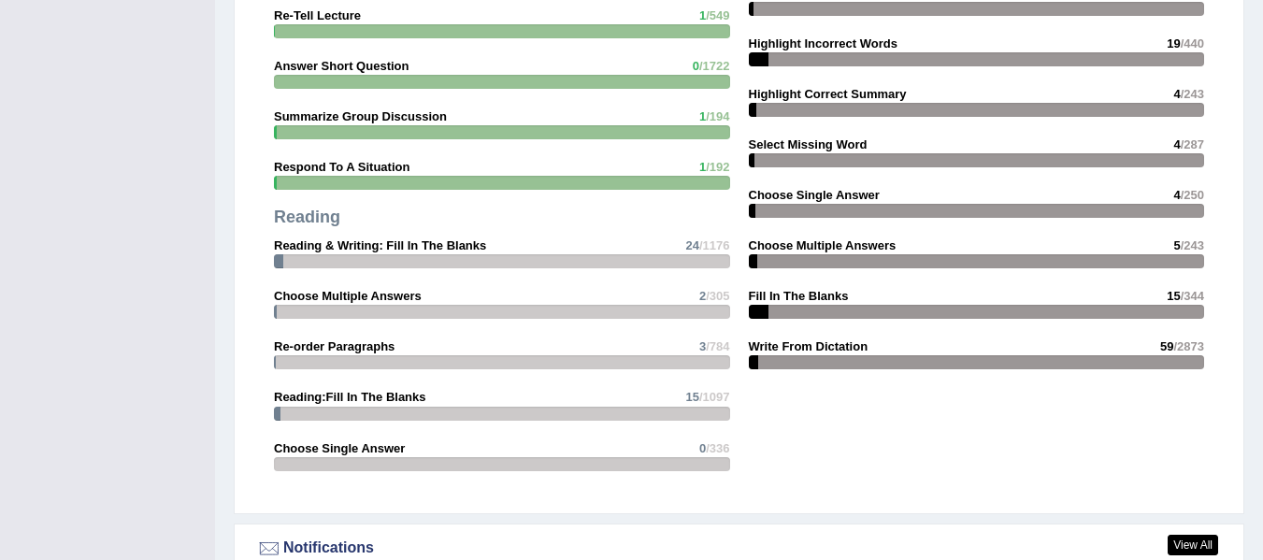
scroll to position [1776, 0]
